Goal: Task Accomplishment & Management: Use online tool/utility

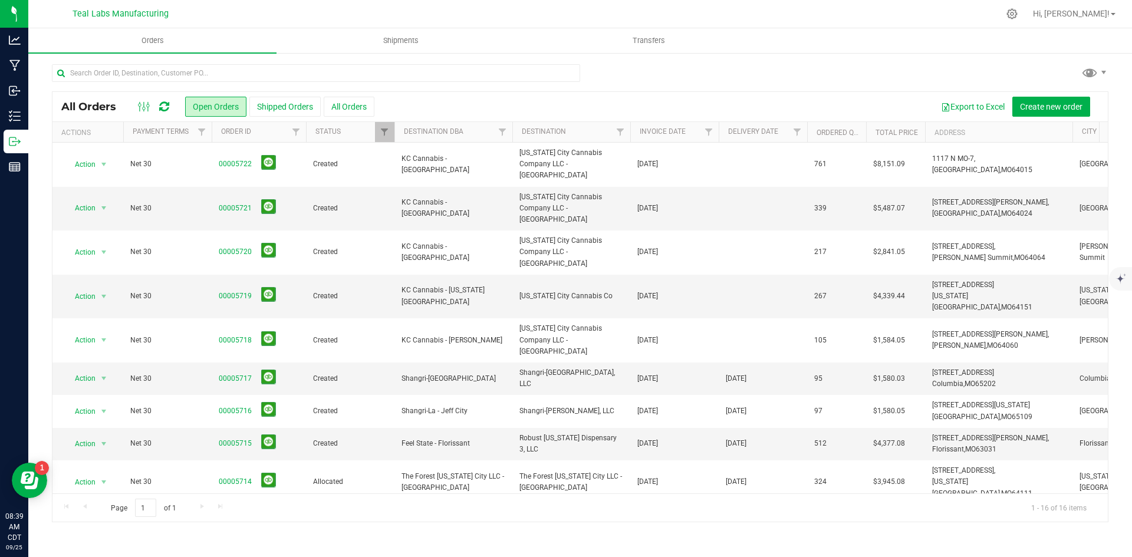
click at [840, 63] on div "All Orders Open Orders Shipped Orders All Orders Export to Excel Create new ord…" at bounding box center [580, 293] width 1104 height 482
click at [752, 86] on div at bounding box center [580, 77] width 1057 height 27
click at [662, 67] on div at bounding box center [580, 77] width 1057 height 27
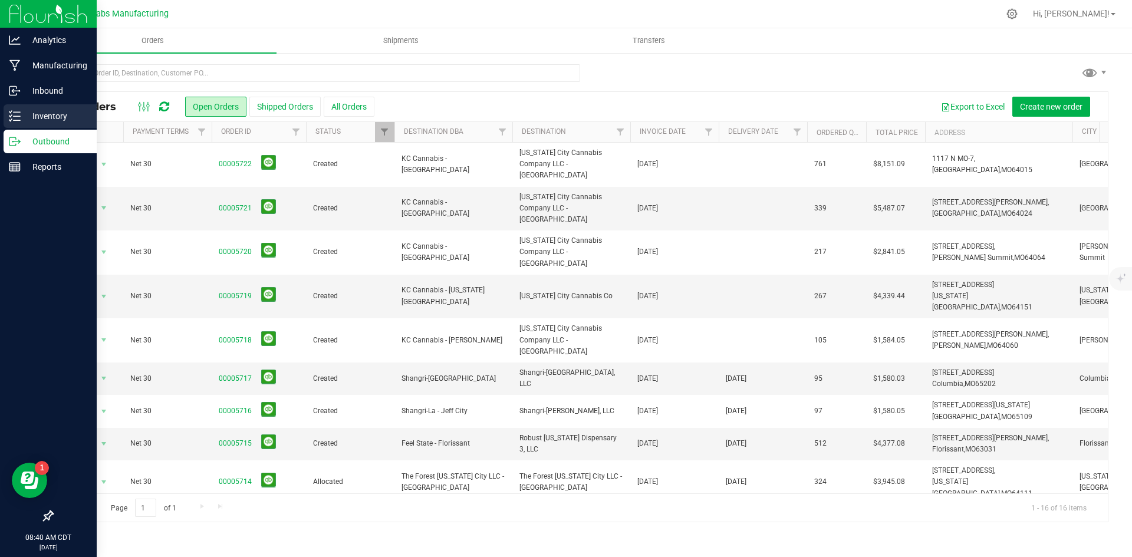
click at [50, 110] on p "Inventory" at bounding box center [56, 116] width 71 height 14
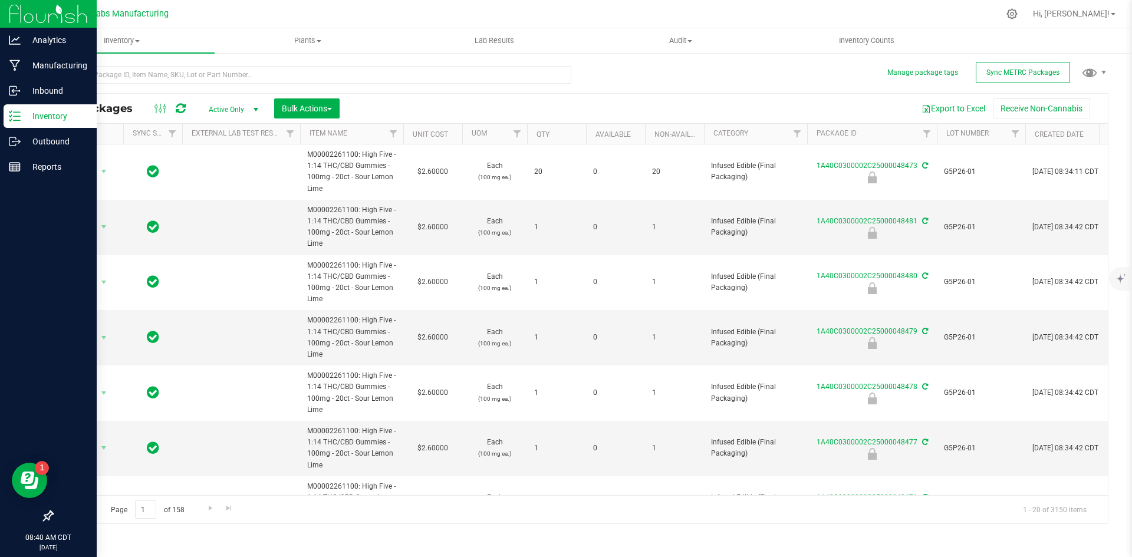
click at [705, 62] on div "All Packages Active Only Active Only Lab Samples Locked All External Internal B…" at bounding box center [580, 289] width 1057 height 469
click at [606, 79] on div "All Packages Active Only Active Only Lab Samples Locked All External Internal B…" at bounding box center [580, 289] width 1057 height 469
click at [678, 86] on div "All Packages Active Only Active Only Lab Samples Locked All External Internal B…" at bounding box center [580, 289] width 1057 height 469
click at [730, 80] on div "All Packages Active Only Active Only Lab Samples Locked All External Internal B…" at bounding box center [580, 289] width 1057 height 469
click at [787, 85] on div "All Packages Active Only Active Only Lab Samples Locked All External Internal B…" at bounding box center [580, 289] width 1057 height 469
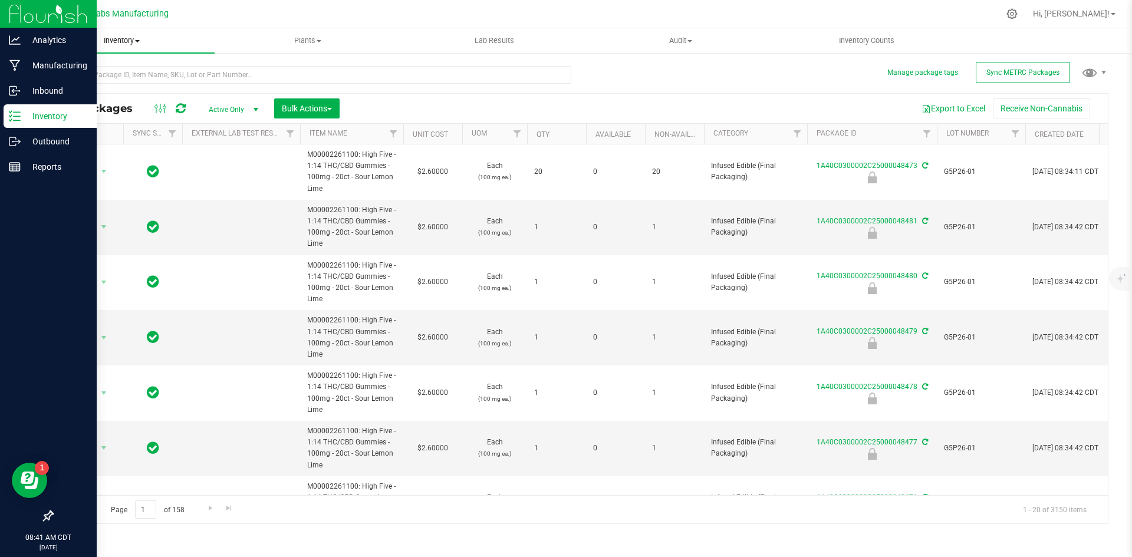
click at [137, 38] on span "Inventory" at bounding box center [121, 40] width 186 height 11
click at [71, 83] on span "All inventory" at bounding box center [68, 85] width 80 height 10
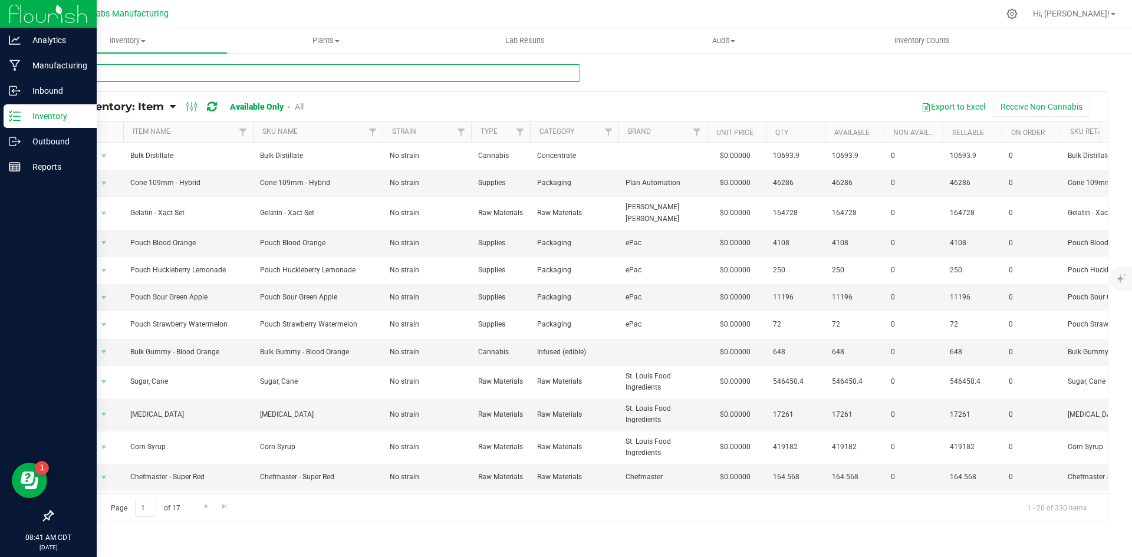
click at [190, 73] on input "text" at bounding box center [316, 73] width 528 height 18
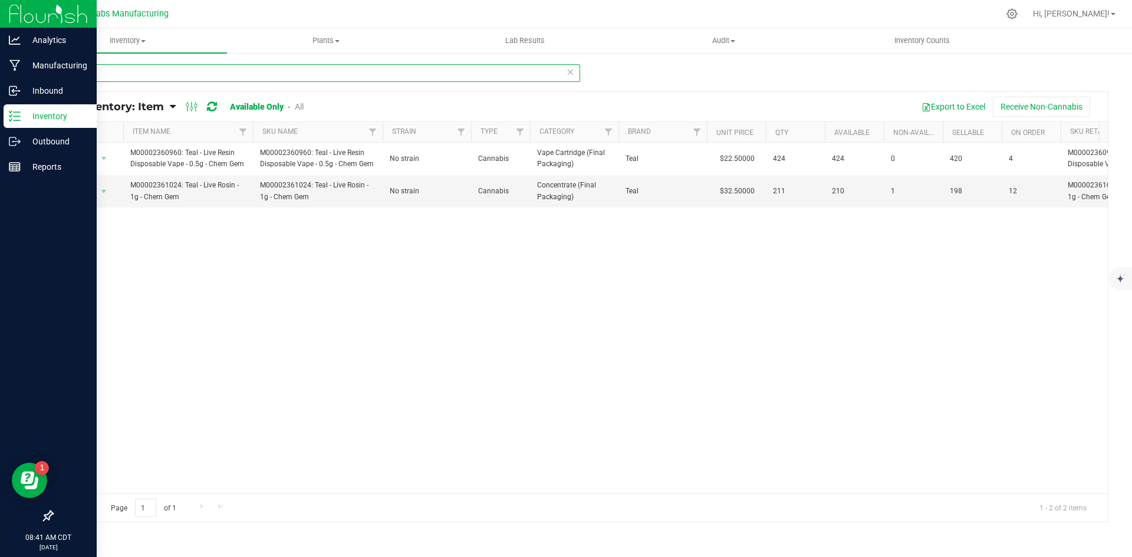
type input "c"
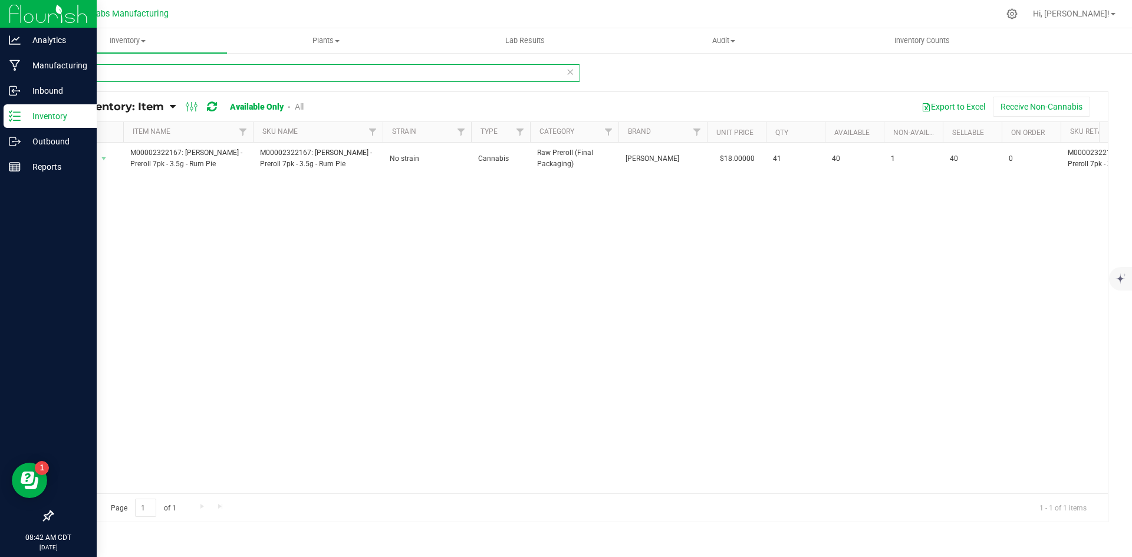
click at [190, 73] on input "rum" at bounding box center [316, 73] width 528 height 18
type input "r"
type input "preroll 7pk"
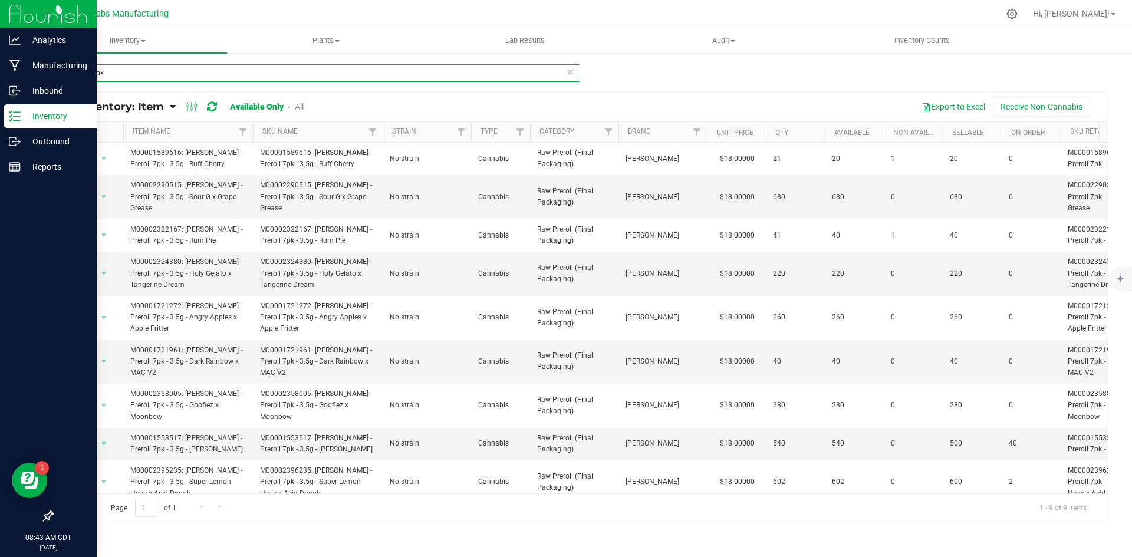
drag, startPoint x: 124, startPoint y: 77, endPoint x: 64, endPoint y: 71, distance: 59.9
click at [64, 71] on input "preroll 7pk" at bounding box center [316, 73] width 528 height 18
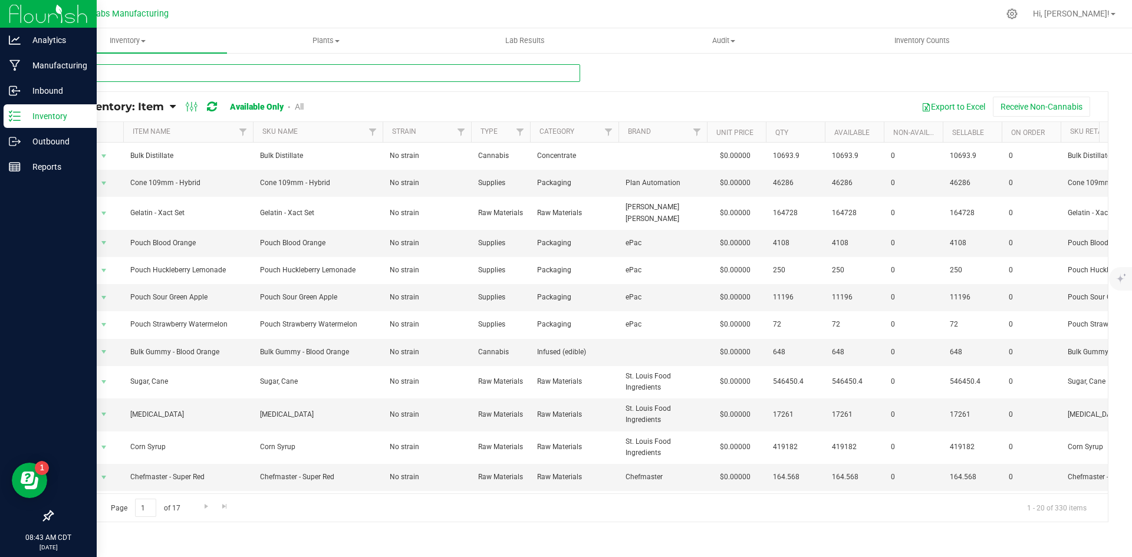
click at [462, 73] on input "text" at bounding box center [316, 73] width 528 height 18
type input "b"
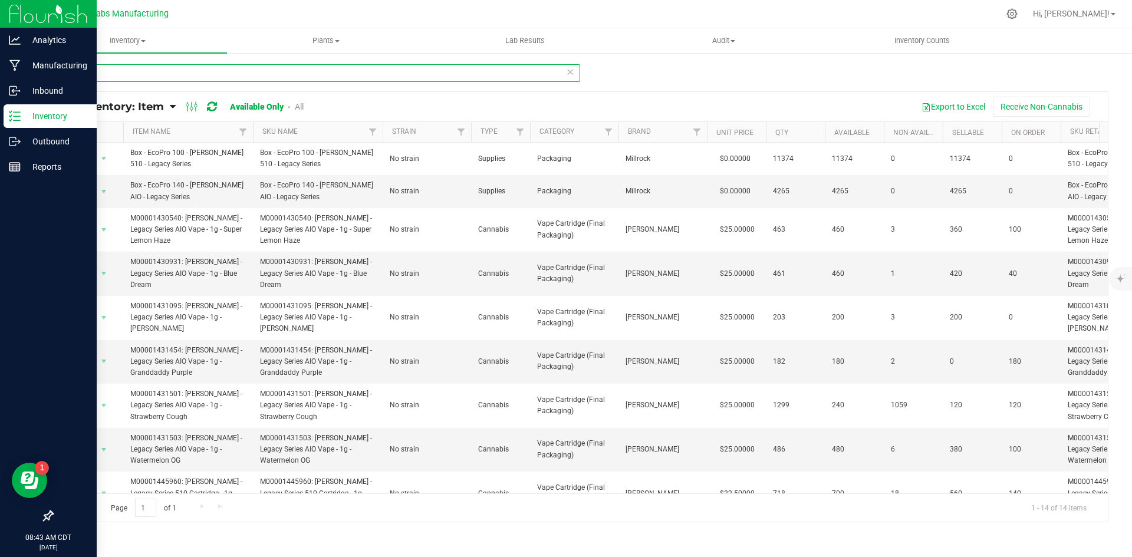
type input "legacy"
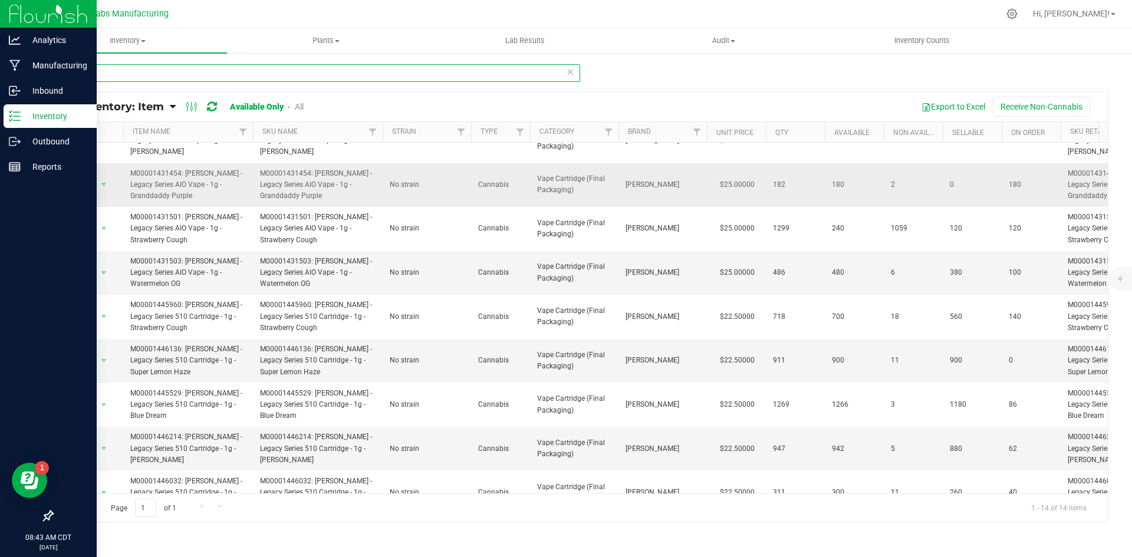
scroll to position [217, 0]
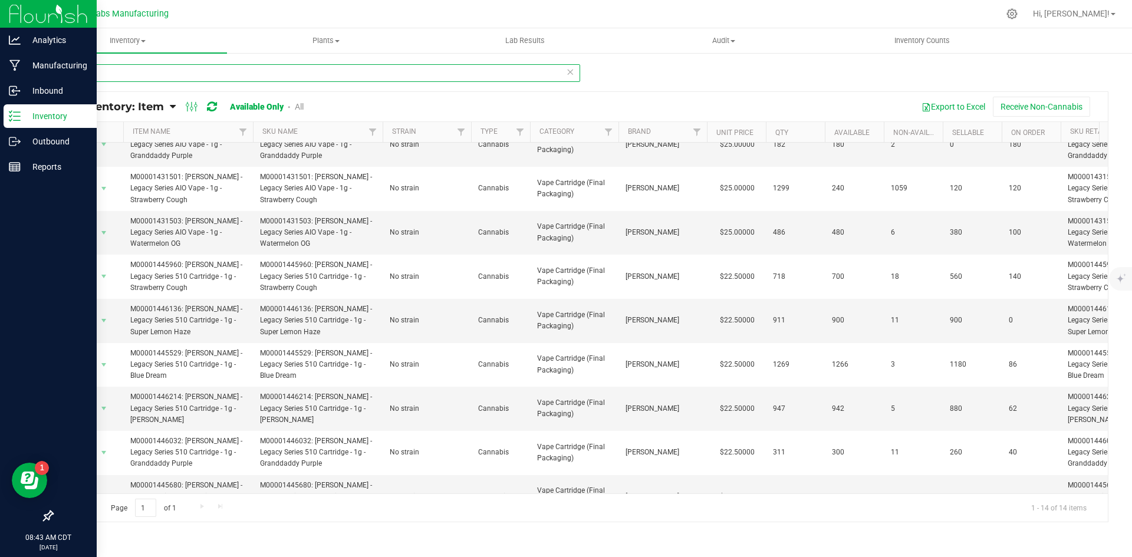
drag, startPoint x: 99, startPoint y: 77, endPoint x: 64, endPoint y: 77, distance: 34.8
click at [64, 77] on input "legacy" at bounding box center [316, 73] width 528 height 18
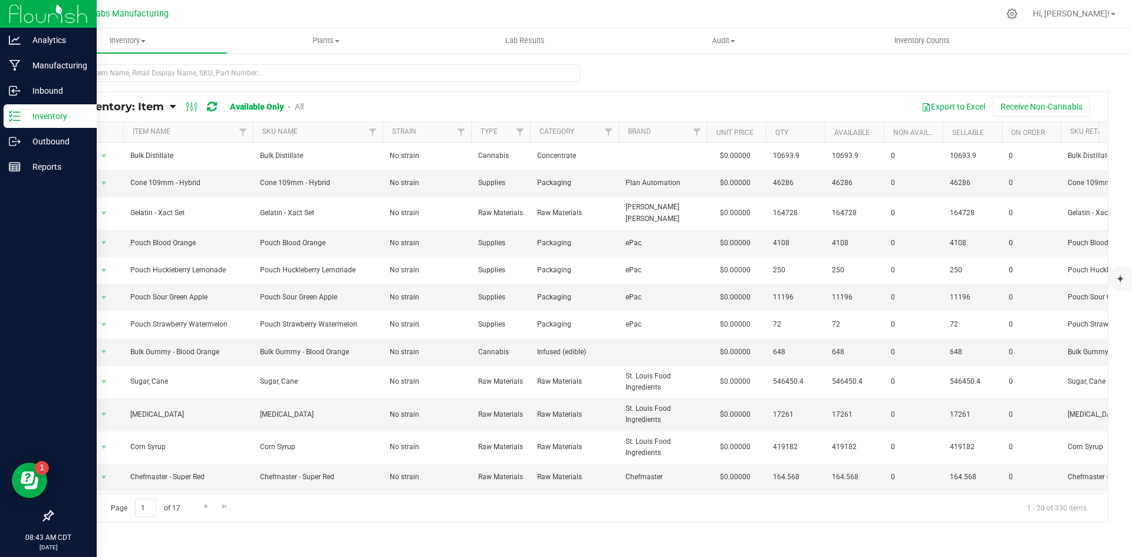
click at [656, 84] on div at bounding box center [580, 77] width 1057 height 27
click at [42, 142] on p "Outbound" at bounding box center [56, 141] width 71 height 14
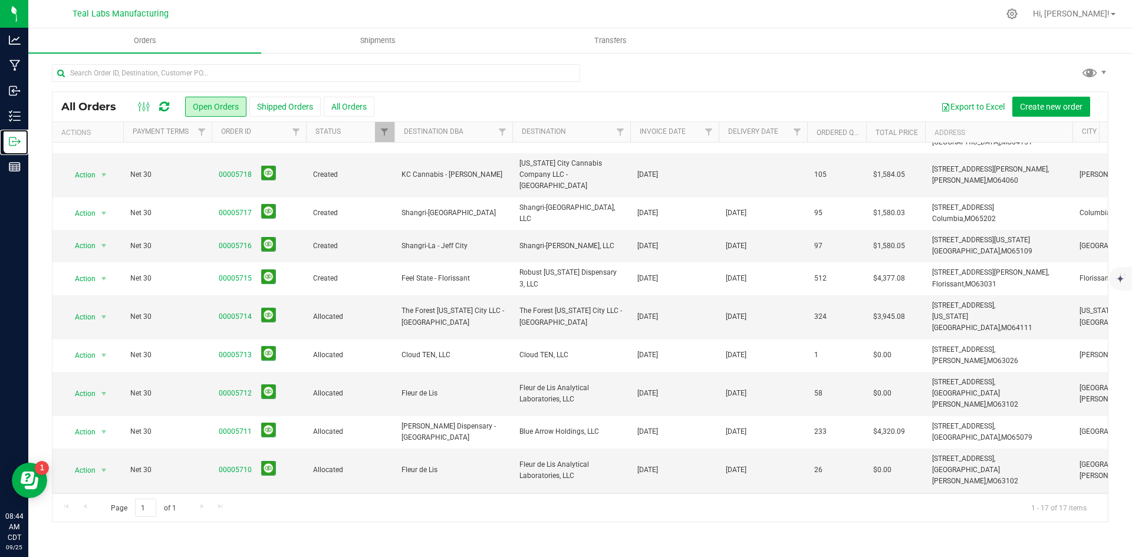
scroll to position [213, 0]
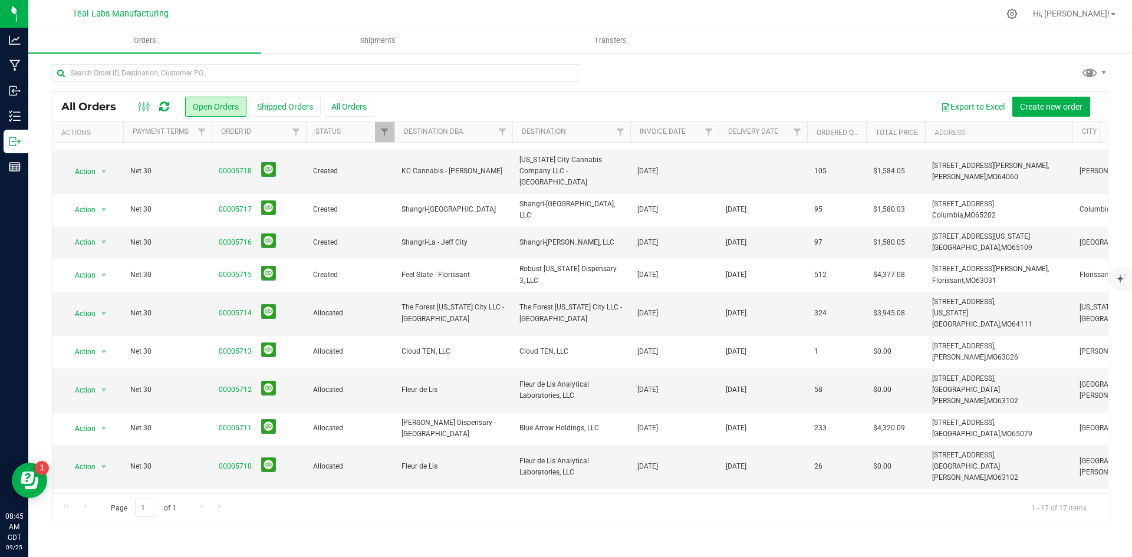
click at [224, 549] on link "00005676" at bounding box center [235, 554] width 33 height 11
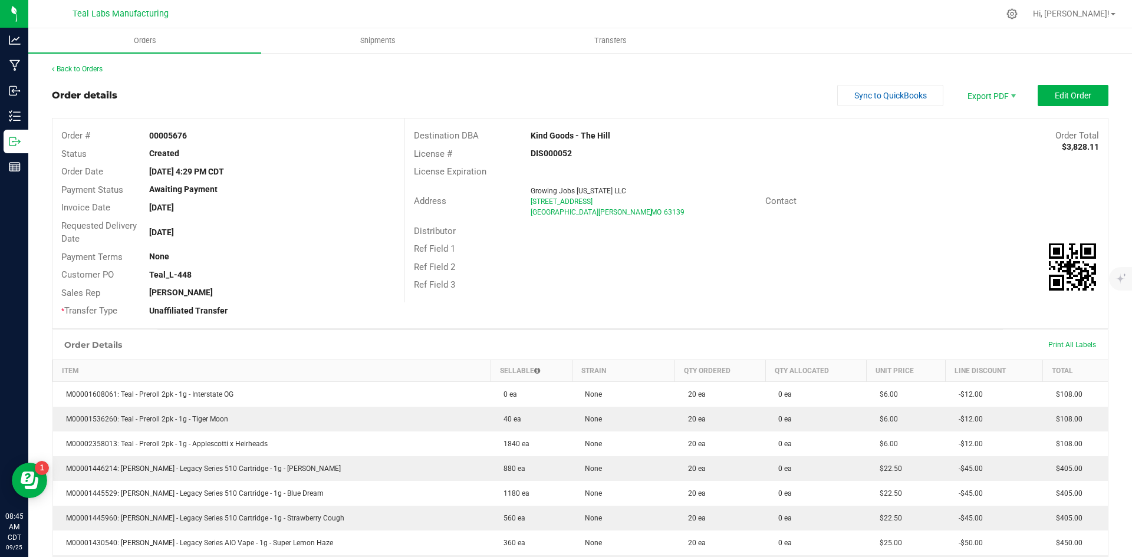
drag, startPoint x: 623, startPoint y: 134, endPoint x: 521, endPoint y: 133, distance: 102.0
click at [522, 133] on div "Kind Goods - The Hill" at bounding box center [668, 136] width 293 height 12
copy strong "Kind Goods - The Hill"
click at [983, 130] on span "Invoice PDF" at bounding box center [983, 132] width 73 height 17
click at [856, 93] on span "Sync to QuickBooks" at bounding box center [891, 95] width 73 height 9
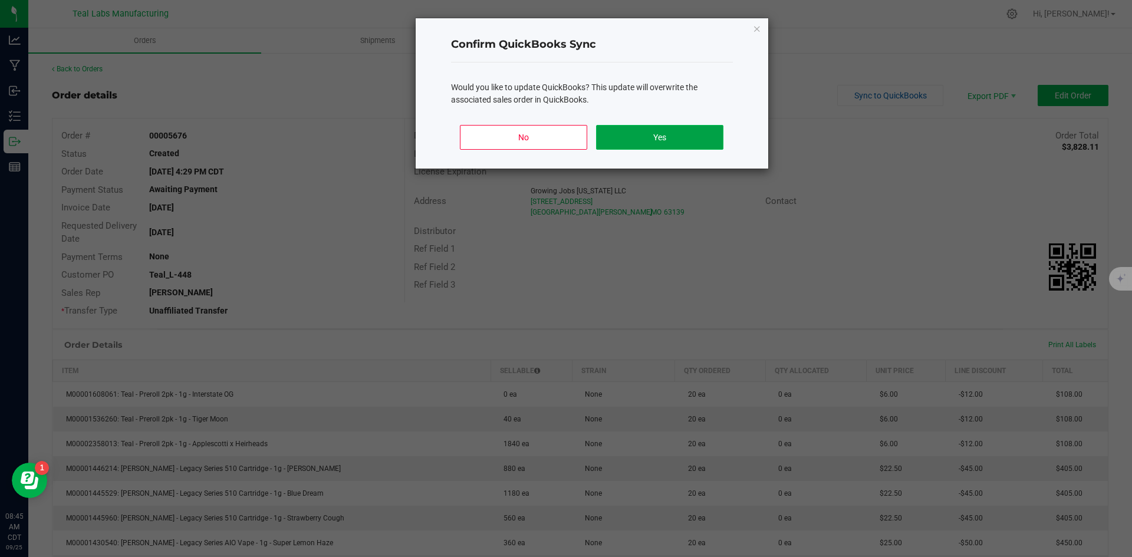
click at [650, 136] on button "Yes" at bounding box center [659, 137] width 127 height 25
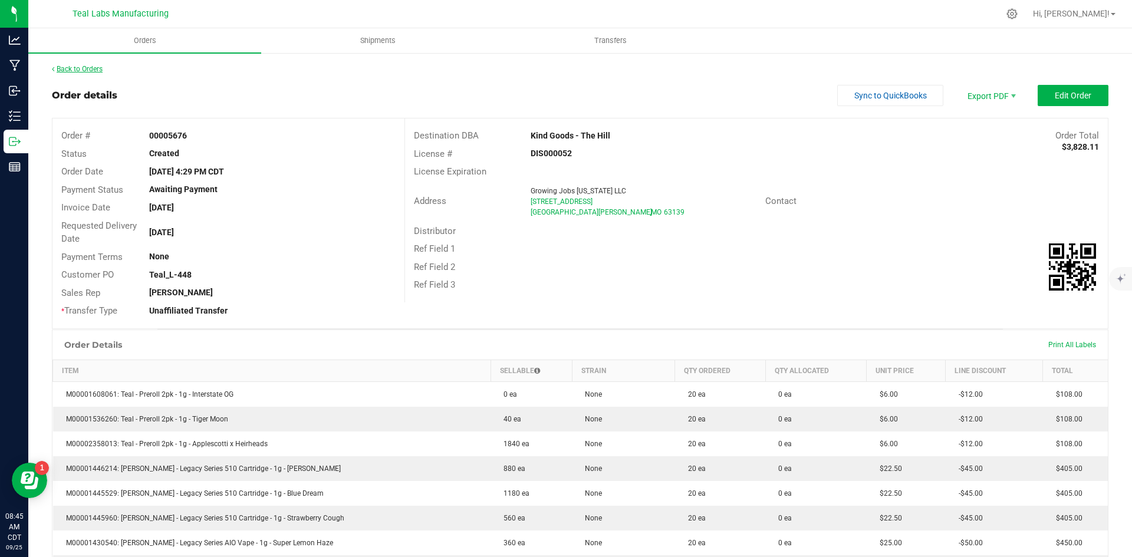
click at [86, 68] on link "Back to Orders" at bounding box center [77, 69] width 51 height 8
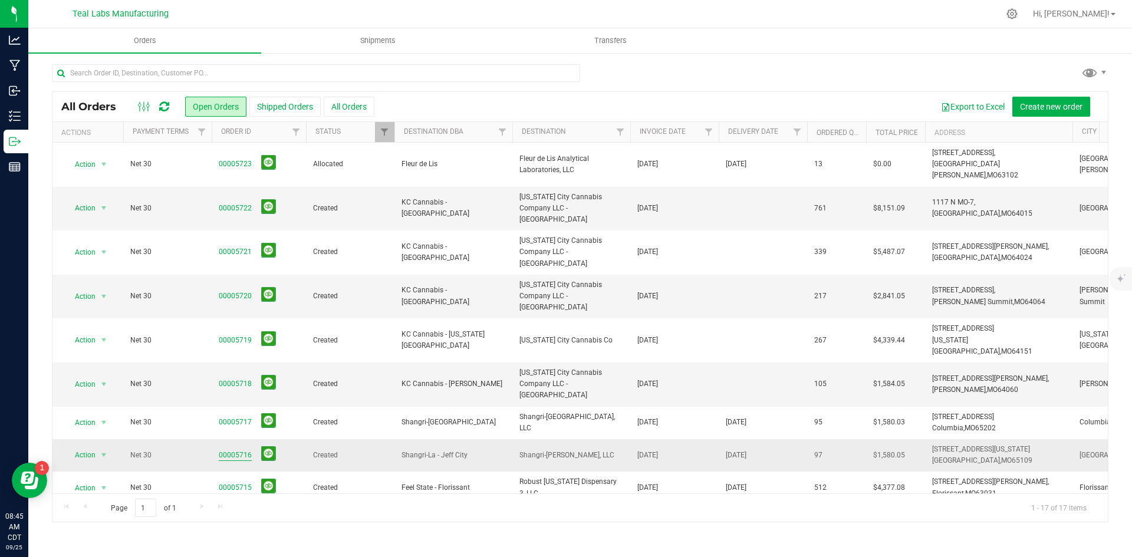
click at [237, 450] on link "00005716" at bounding box center [235, 455] width 33 height 11
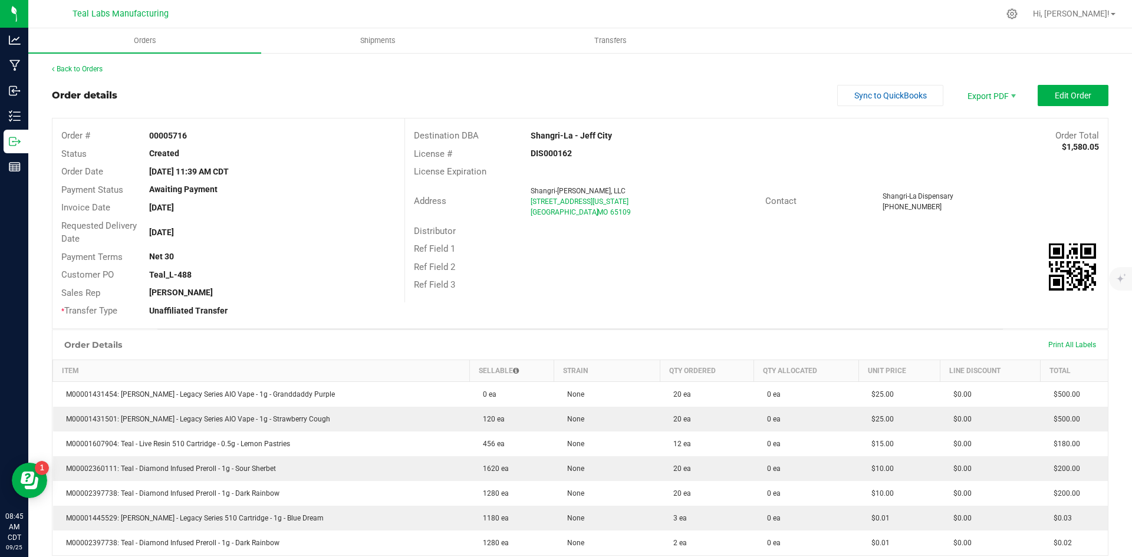
drag, startPoint x: 622, startPoint y: 137, endPoint x: 527, endPoint y: 132, distance: 95.1
click at [527, 132] on div "Shangri-La - Jeff City" at bounding box center [668, 136] width 293 height 12
copy strong "Shangri-La - Jeff City"
click at [970, 129] on span "Invoice PDF" at bounding box center [983, 132] width 73 height 17
click at [906, 91] on span "Sync to QuickBooks" at bounding box center [891, 95] width 73 height 9
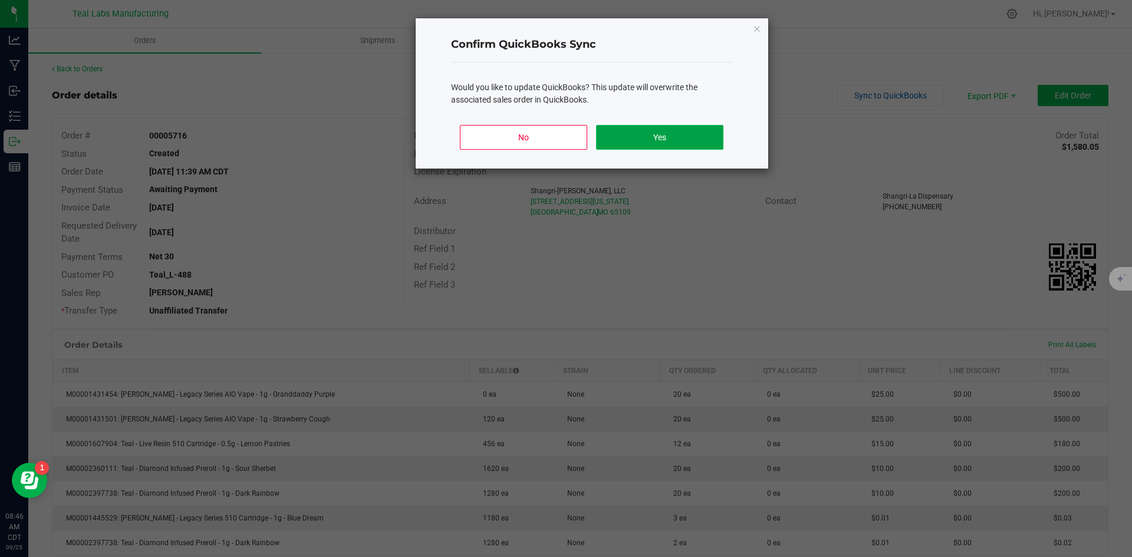
click at [677, 128] on button "Yes" at bounding box center [659, 137] width 127 height 25
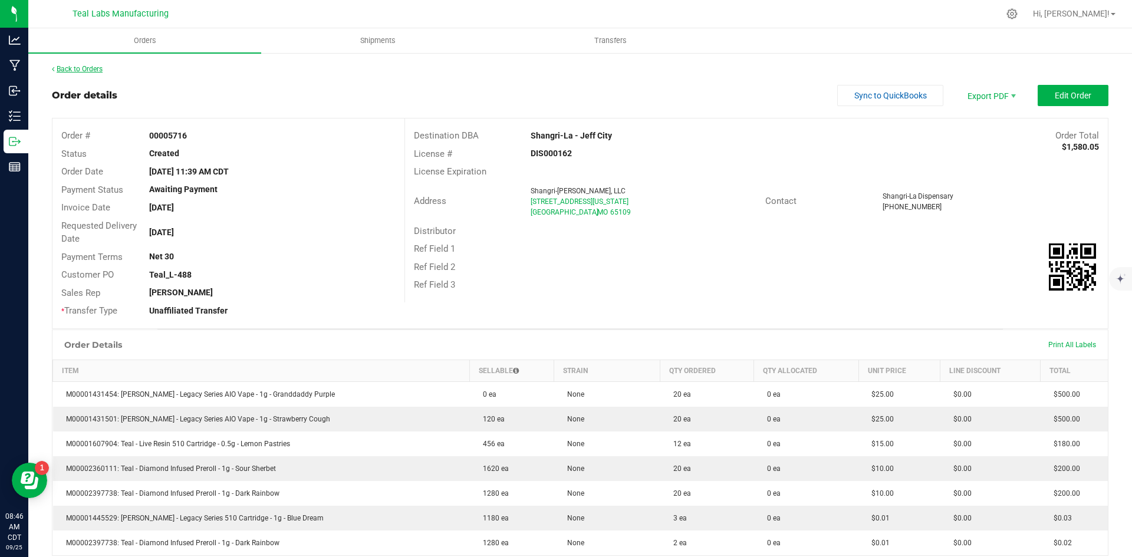
click at [92, 68] on link "Back to Orders" at bounding box center [77, 69] width 51 height 8
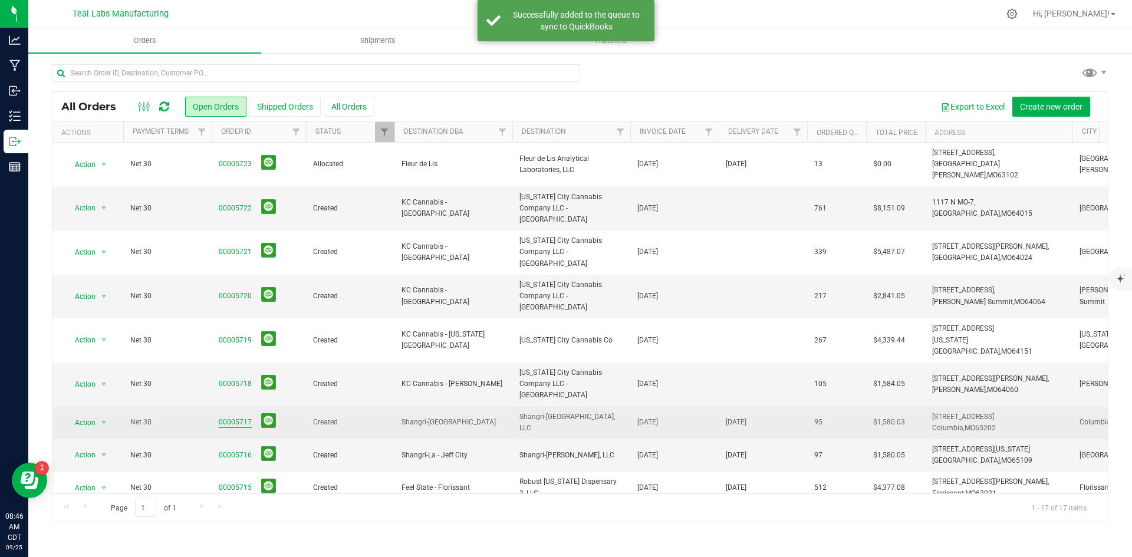
click at [220, 417] on link "00005717" at bounding box center [235, 422] width 33 height 11
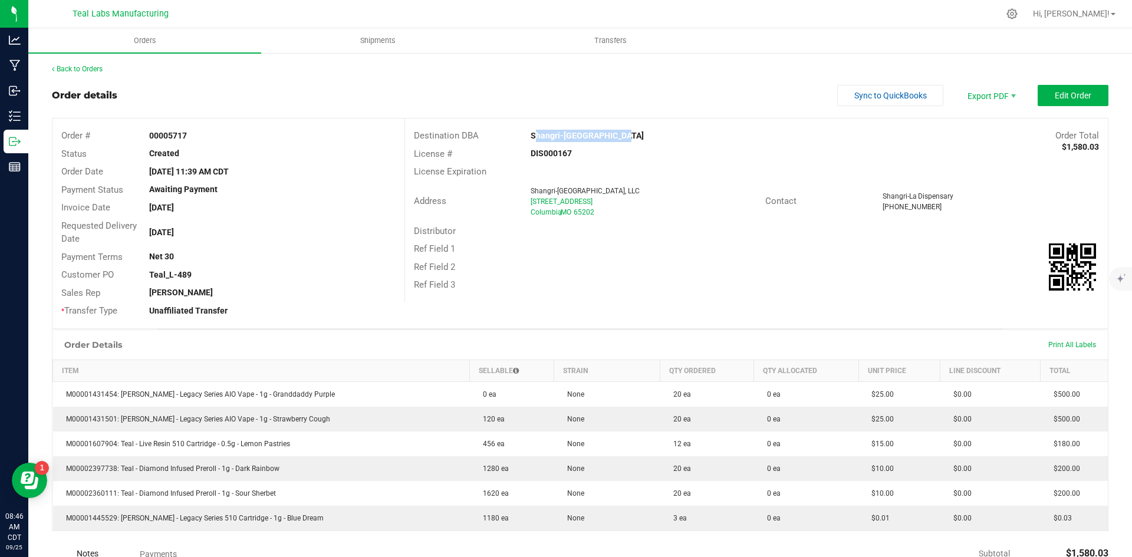
drag, startPoint x: 622, startPoint y: 137, endPoint x: 527, endPoint y: 134, distance: 95.0
click at [527, 134] on div "Shangri-[GEOGRAPHIC_DATA]" at bounding box center [668, 136] width 293 height 12
copy strong "Shangri-[GEOGRAPHIC_DATA]"
click at [978, 130] on span "Invoice PDF" at bounding box center [983, 132] width 73 height 17
click at [869, 103] on button "Sync to QuickBooks" at bounding box center [890, 95] width 106 height 21
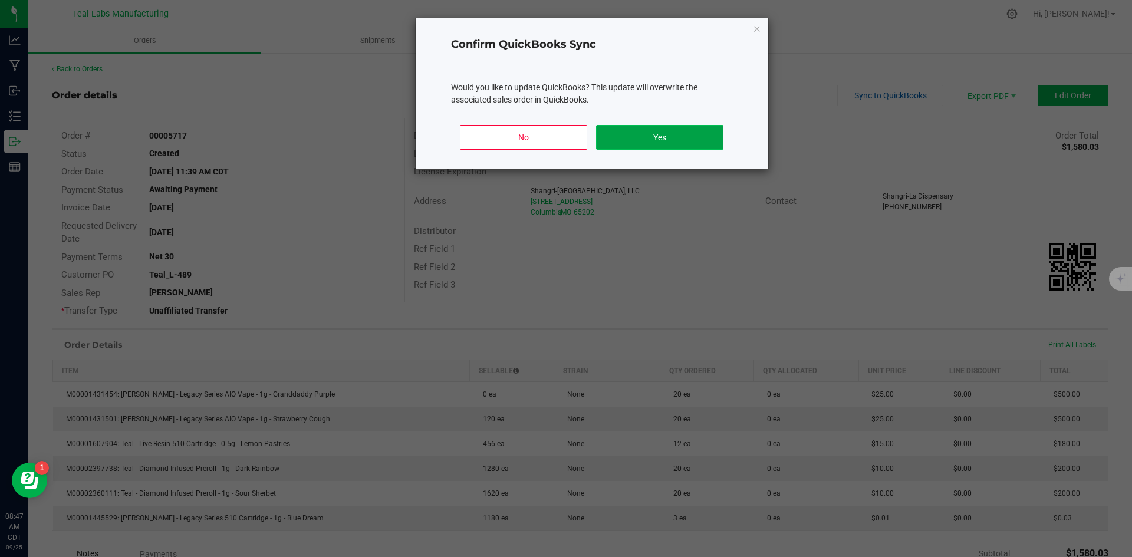
click at [681, 147] on button "Yes" at bounding box center [659, 137] width 127 height 25
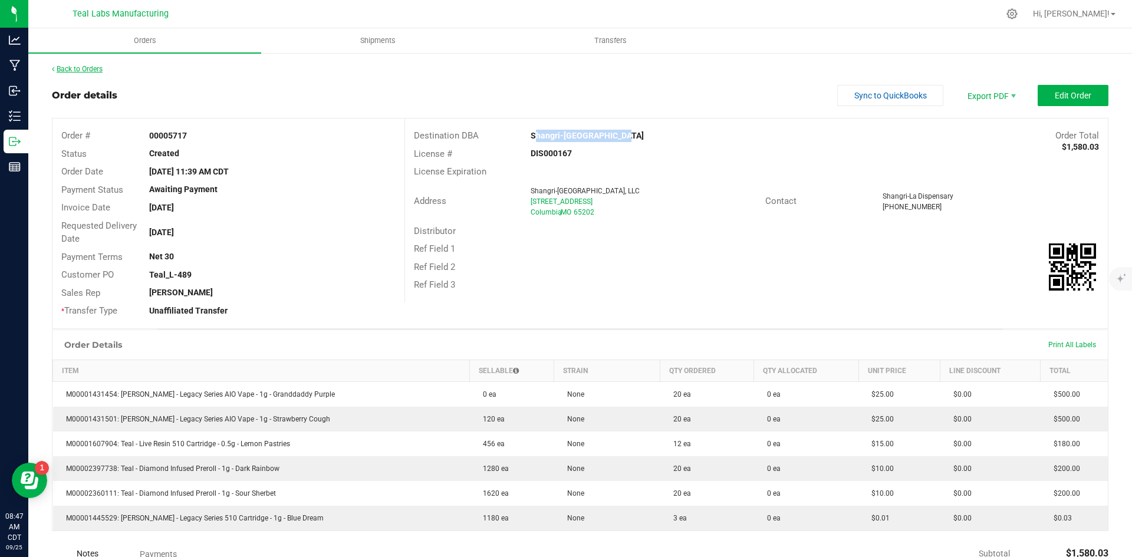
click at [97, 67] on link "Back to Orders" at bounding box center [77, 69] width 51 height 8
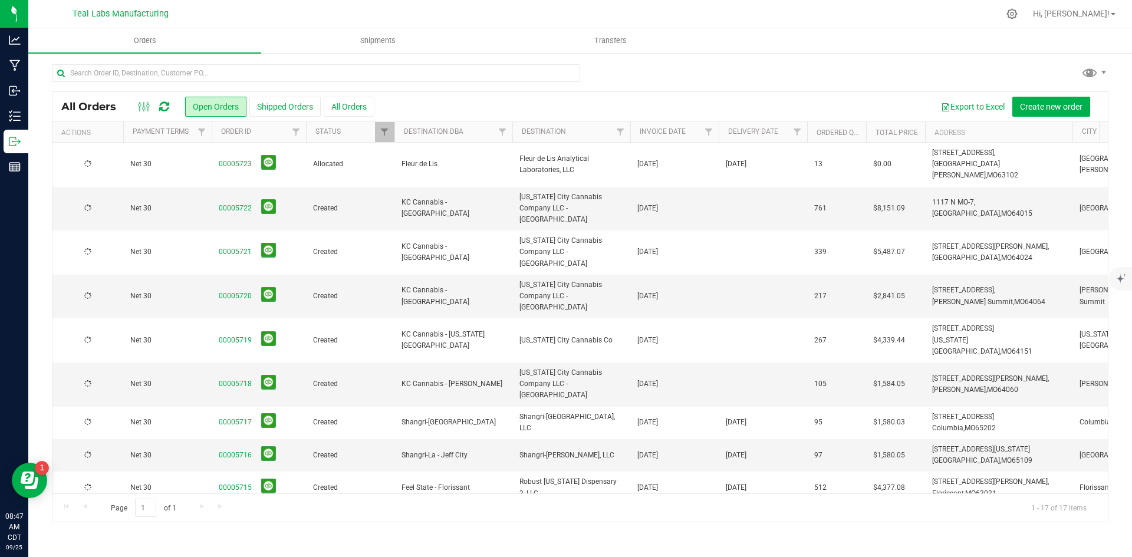
click at [703, 67] on div at bounding box center [580, 77] width 1057 height 27
click at [826, 60] on div "All Orders Open Orders Shipped Orders All Orders Export to Excel Create new ord…" at bounding box center [580, 293] width 1104 height 482
click at [665, 76] on div at bounding box center [580, 77] width 1057 height 27
